Goal: Transaction & Acquisition: Purchase product/service

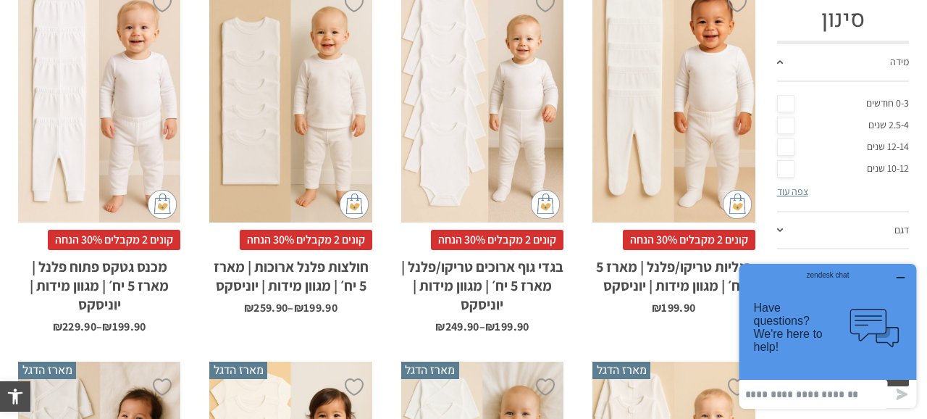
scroll to position [463, 0]
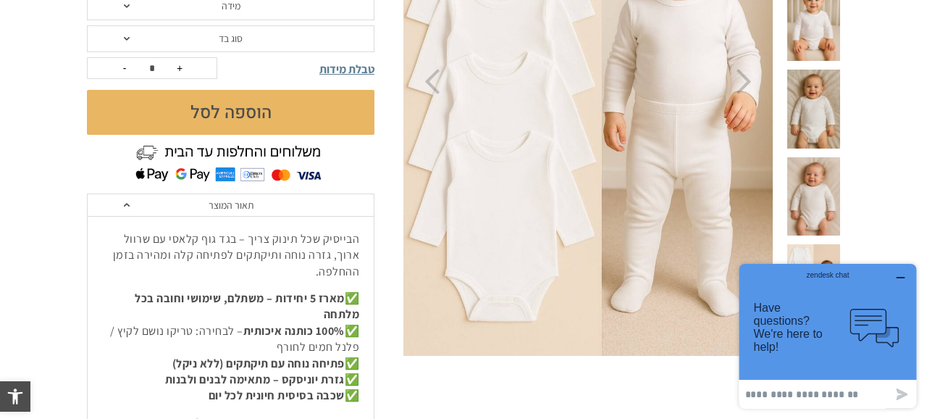
scroll to position [183, 0]
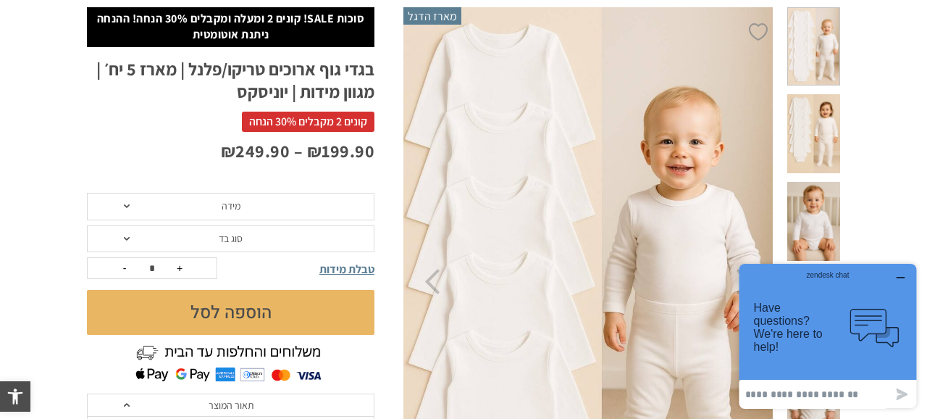
click at [269, 212] on span "מידה" at bounding box center [231, 207] width 288 height 28
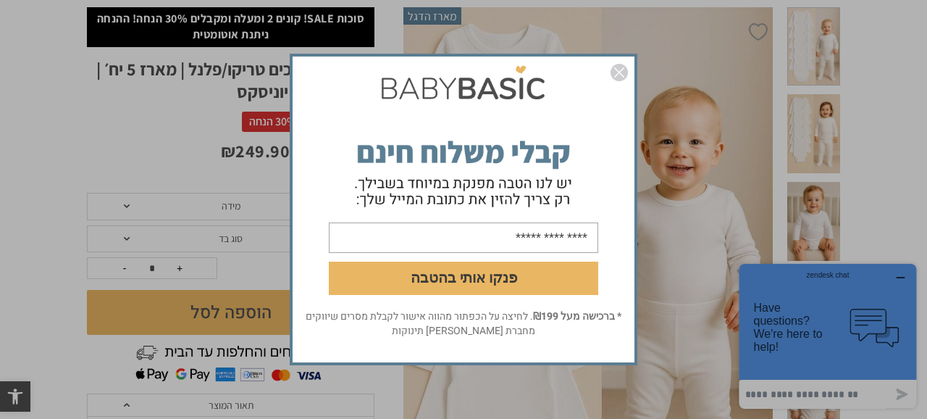
click at [550, 68] on form "פנקו אותי בהטבה" at bounding box center [464, 184] width 342 height 250
click at [624, 70] on img "סגור" at bounding box center [619, 72] width 17 height 17
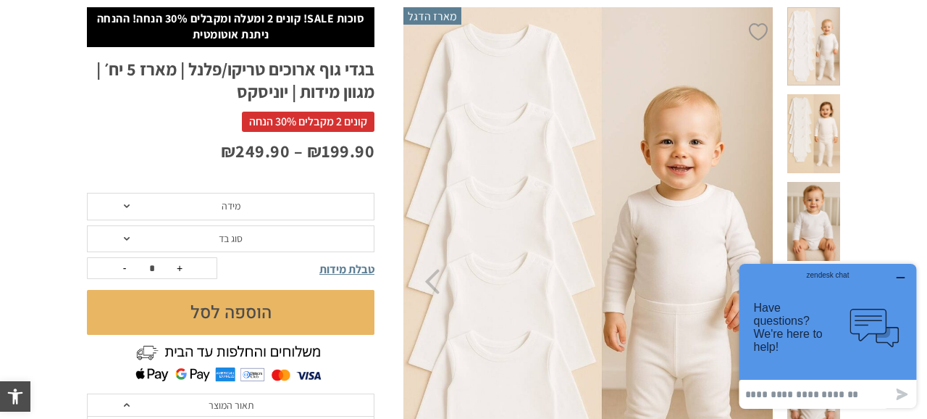
click at [222, 238] on span "סוג בד" at bounding box center [231, 238] width 24 height 13
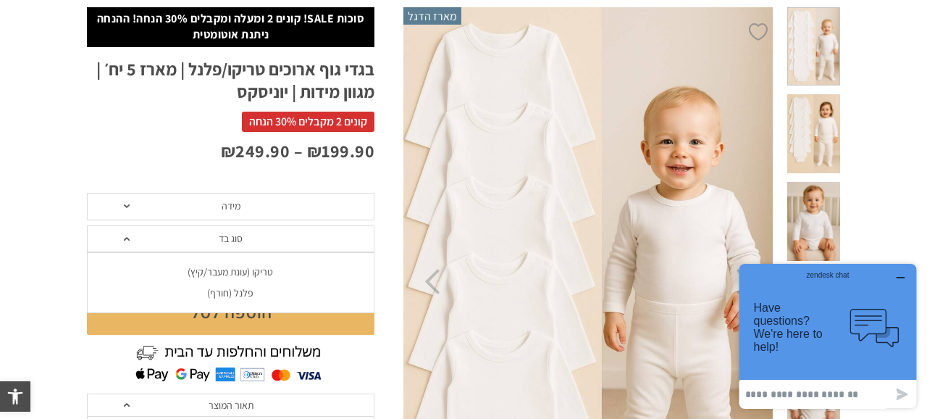
click at [238, 292] on div "פלנל (חורף)" at bounding box center [230, 293] width 288 height 12
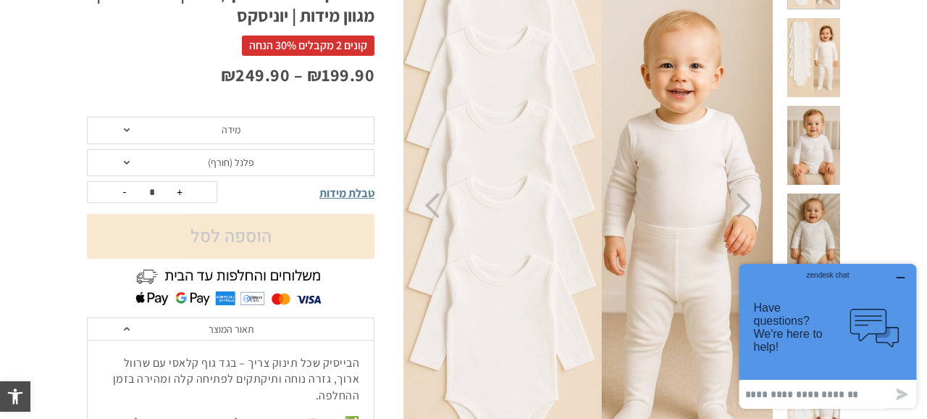
scroll to position [258, 0]
click at [230, 233] on button "הוספה לסל" at bounding box center [231, 236] width 288 height 45
click at [267, 168] on span "פלנל (חורף)" at bounding box center [231, 164] width 288 height 28
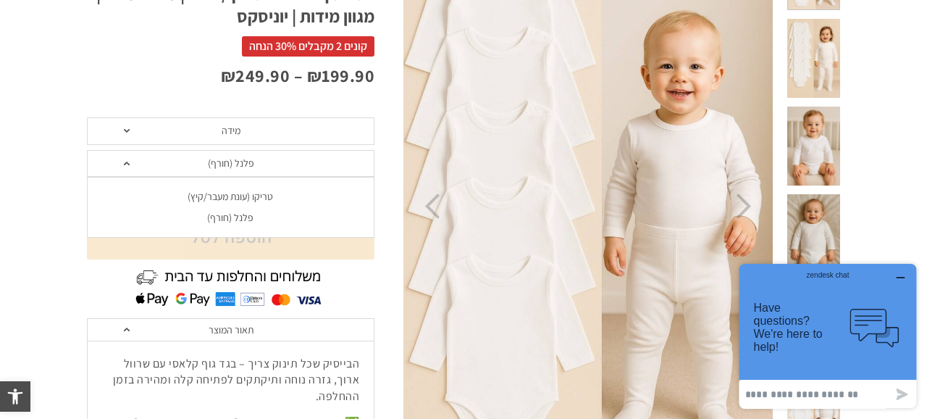
click at [250, 217] on div "פלנל (חורף)" at bounding box center [230, 217] width 288 height 12
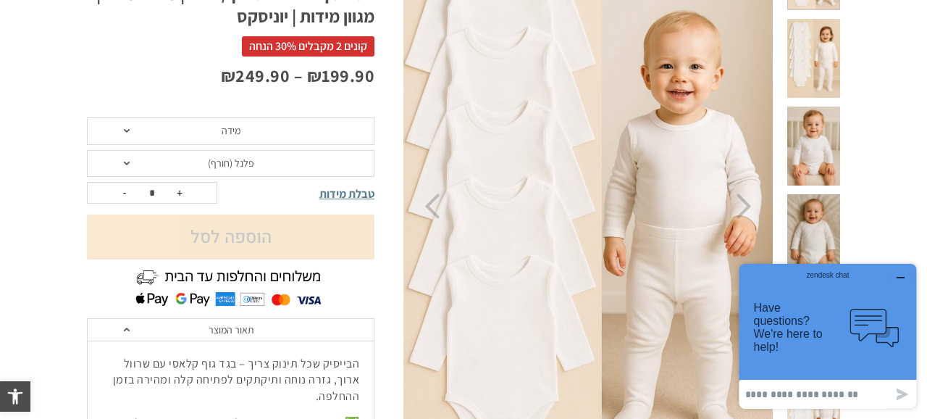
click at [236, 126] on span "מידה" at bounding box center [231, 130] width 19 height 13
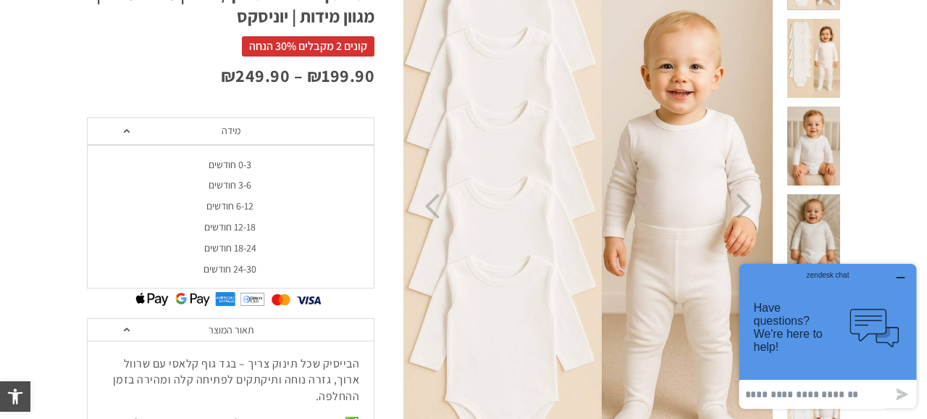
click at [229, 204] on div "6-12 חודשים" at bounding box center [230, 206] width 288 height 12
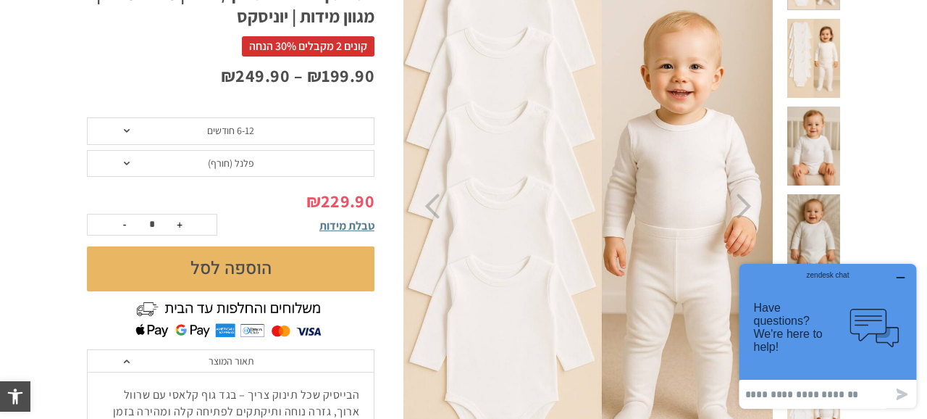
click at [219, 274] on button "הוספה לסל" at bounding box center [231, 268] width 288 height 45
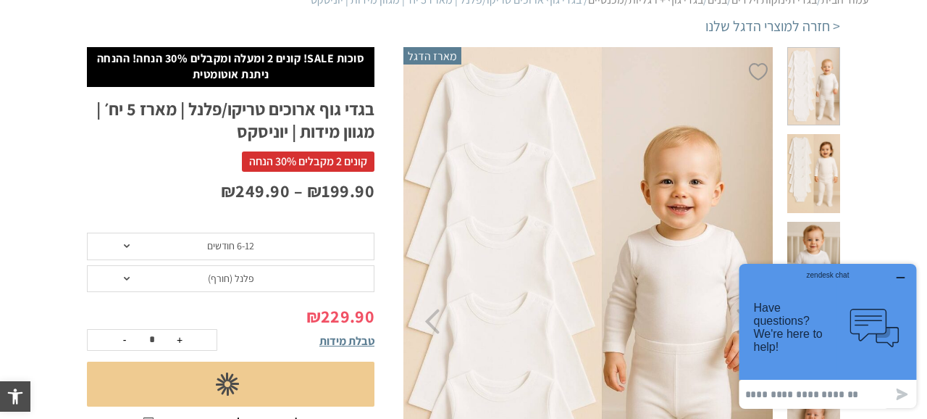
scroll to position [141, 0]
